Goal: Transaction & Acquisition: Purchase product/service

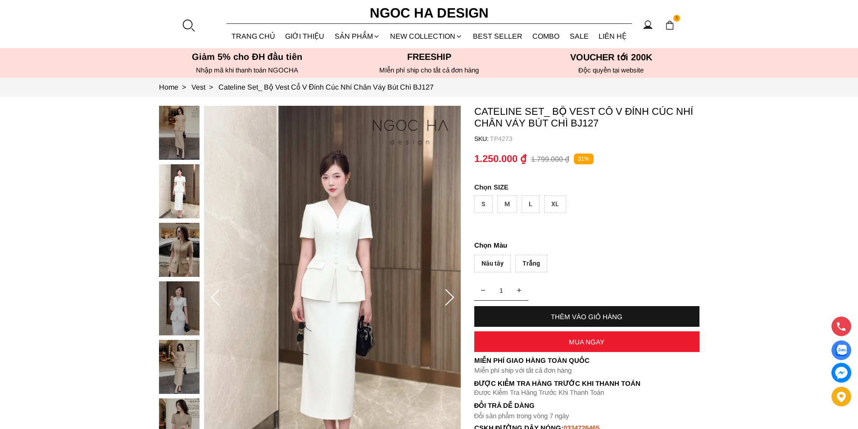
click at [93, 163] on section "Cateline Set_ Bộ Vest Cổ V Đính Cúc Nhí Chân Váy Bút Chì BJ127 SKU: TP4273 1 TH…" at bounding box center [429, 298] width 858 height 403
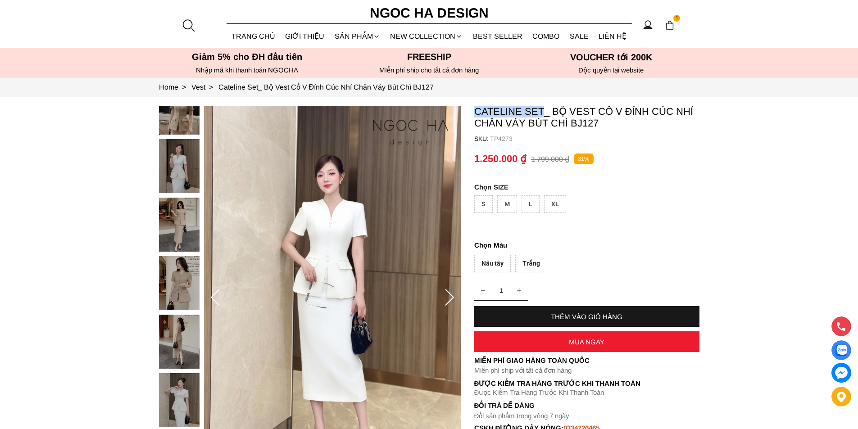
copy p "Cateline Set"
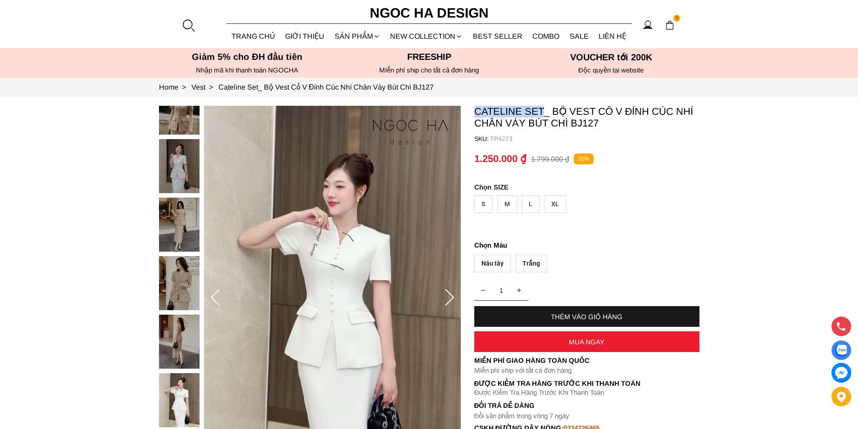
drag, startPoint x: 472, startPoint y: 111, endPoint x: 542, endPoint y: 112, distance: 70.7
click at [542, 112] on section "Cateline Set_ Bộ Vest Cổ V Đính Cúc Nhí Chân Váy Bút Chì BJ127 SKU: TP4273 1 TH…" at bounding box center [429, 298] width 858 height 403
